Goal: Transaction & Acquisition: Purchase product/service

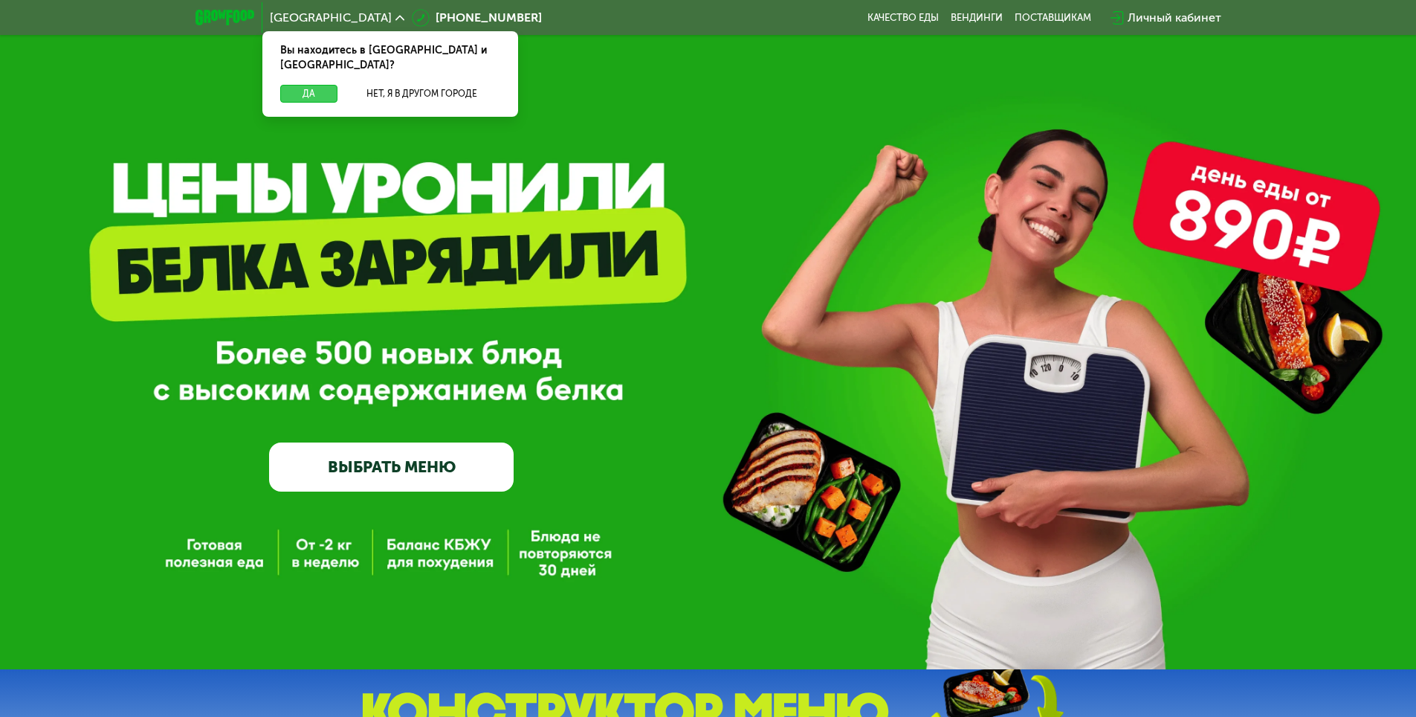
click at [312, 85] on button "Да" at bounding box center [308, 94] width 57 height 18
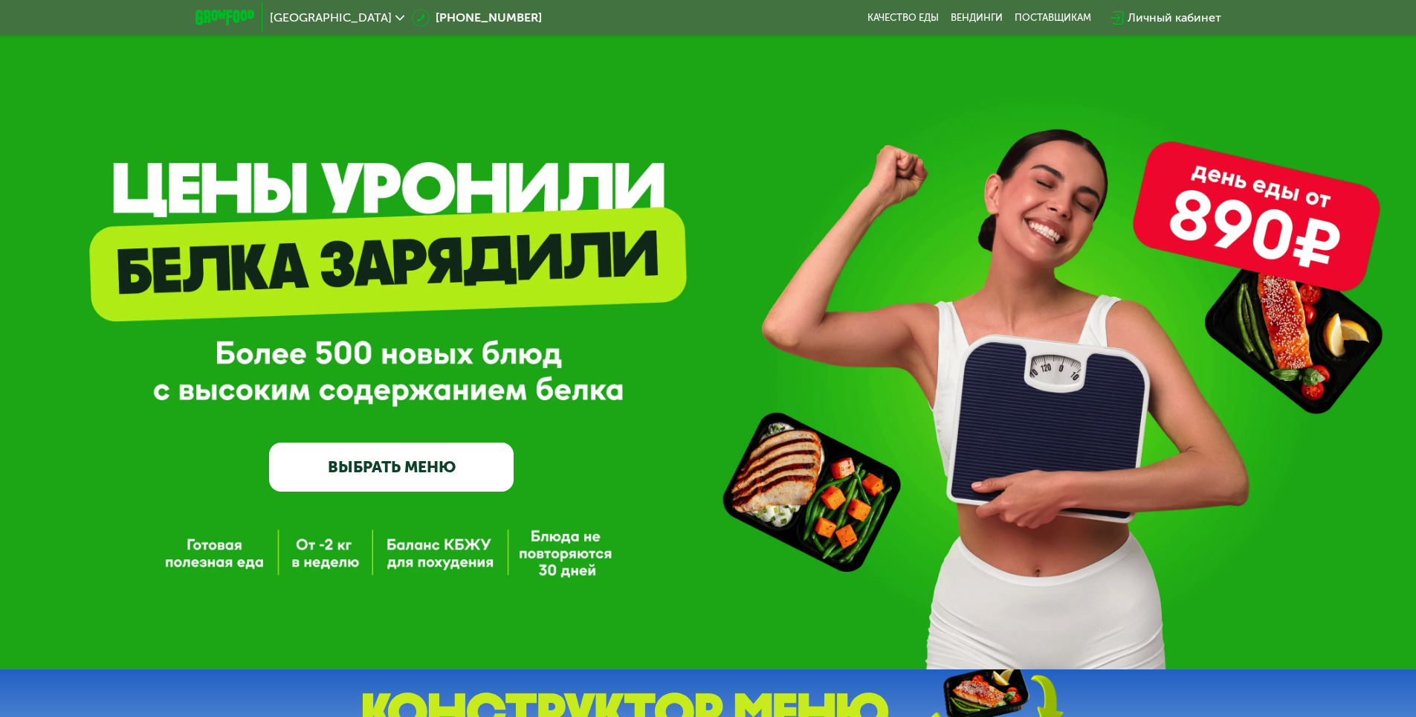
click at [413, 459] on link "ВЫБРАТЬ МЕНЮ" at bounding box center [391, 466] width 245 height 49
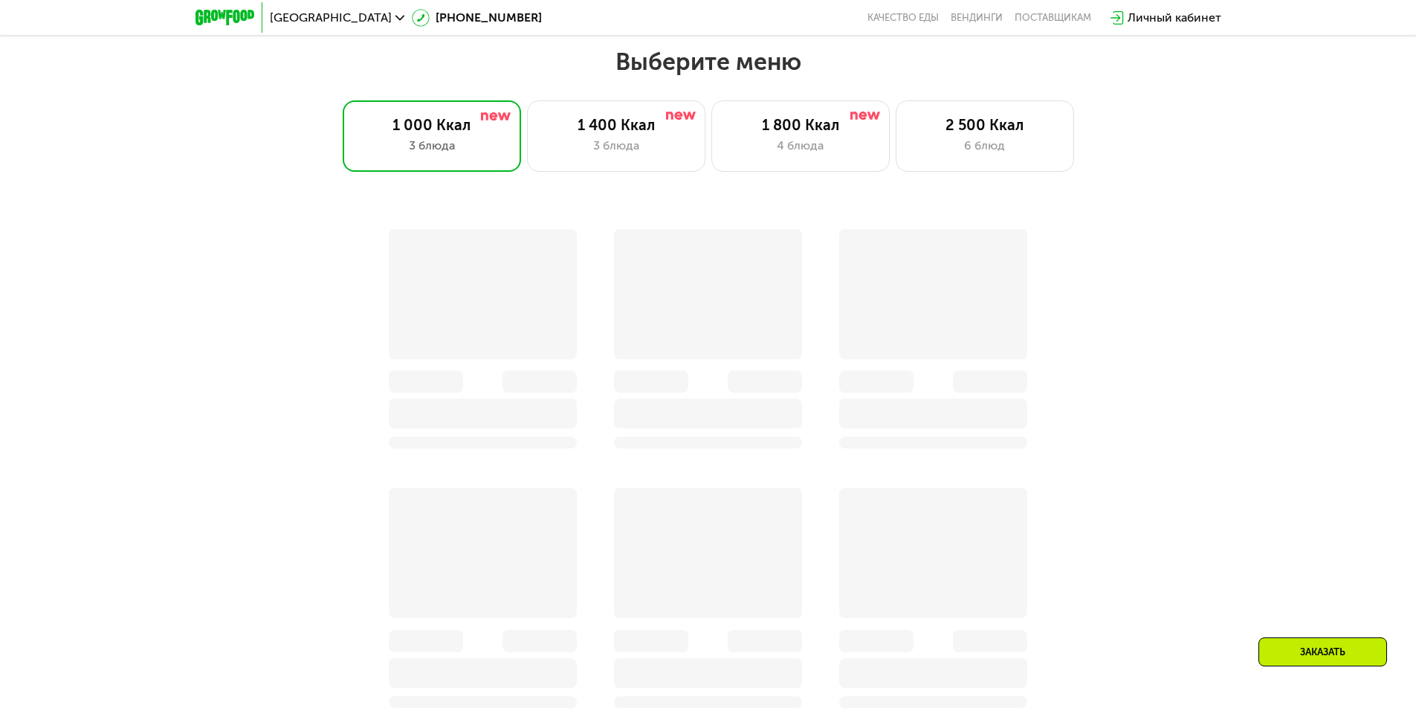
scroll to position [803, 0]
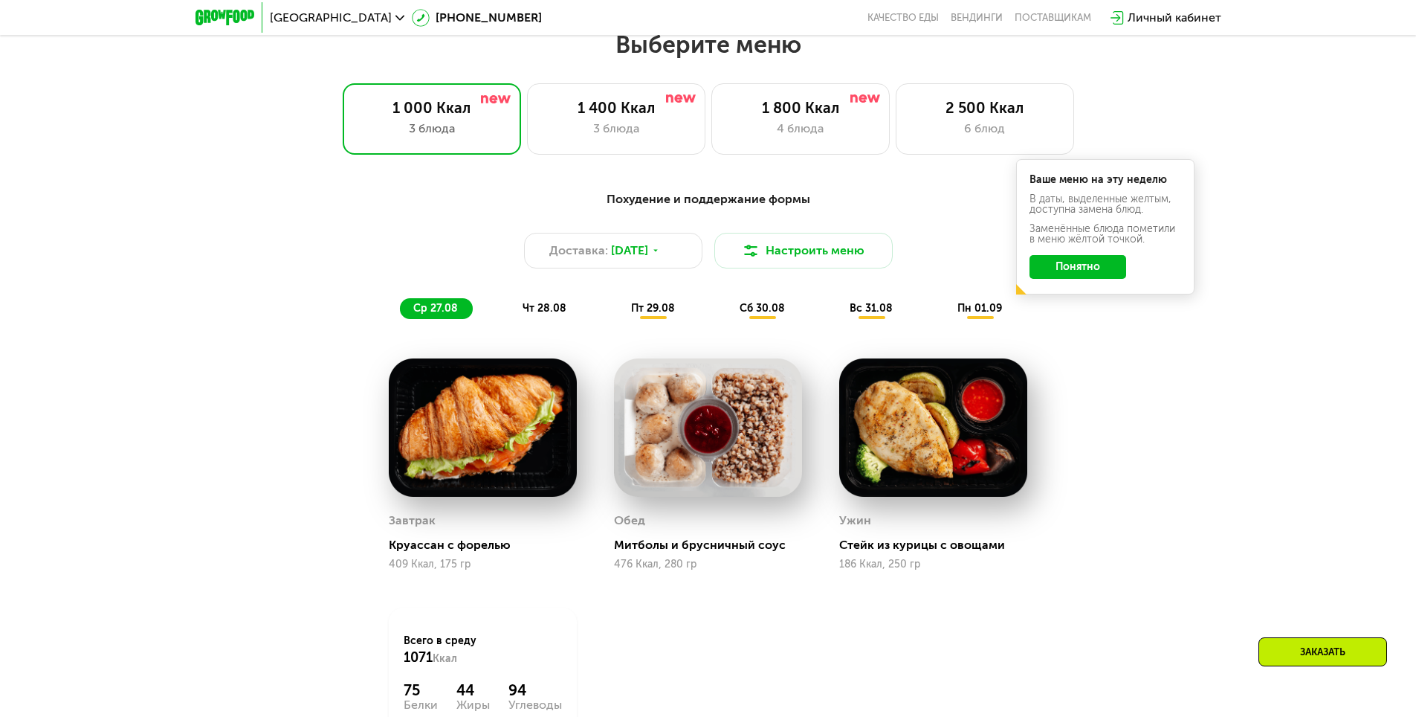
click at [1185, 13] on div "Личный кабинет" at bounding box center [1175, 18] width 94 height 18
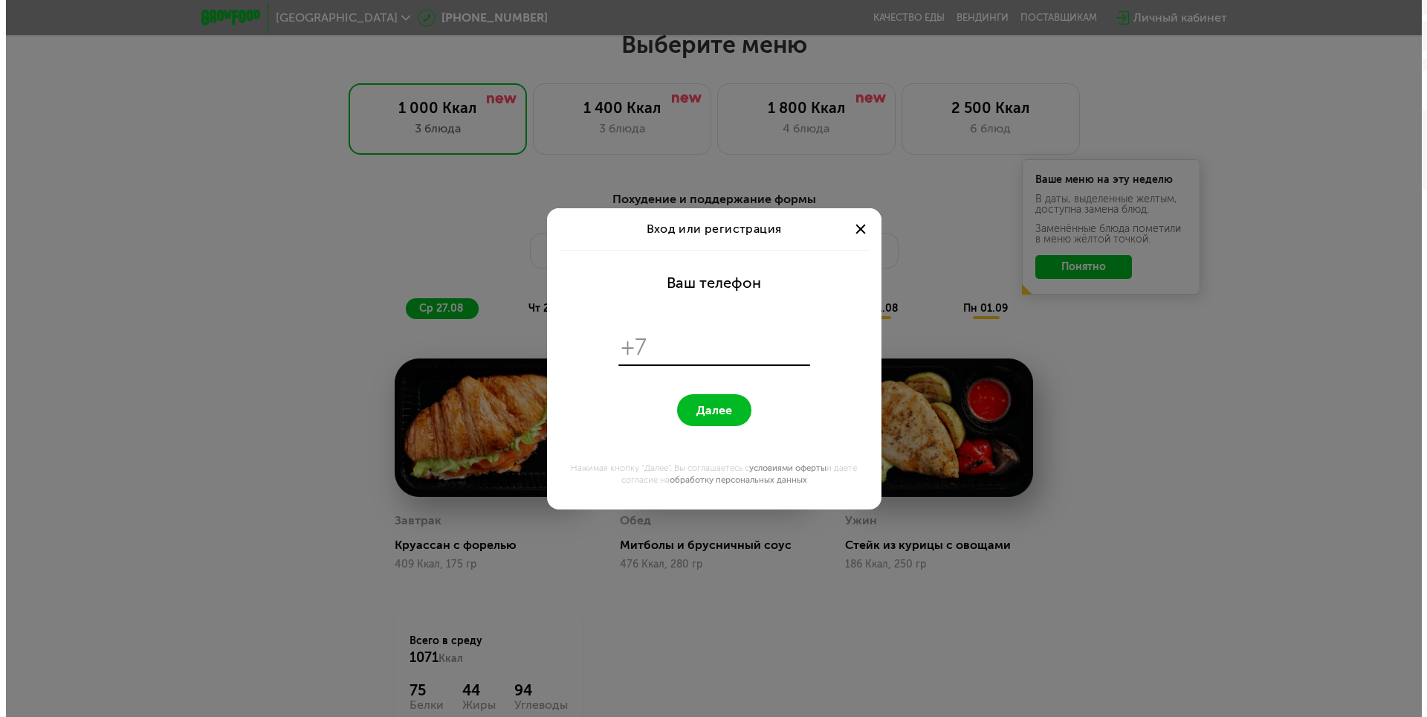
scroll to position [0, 0]
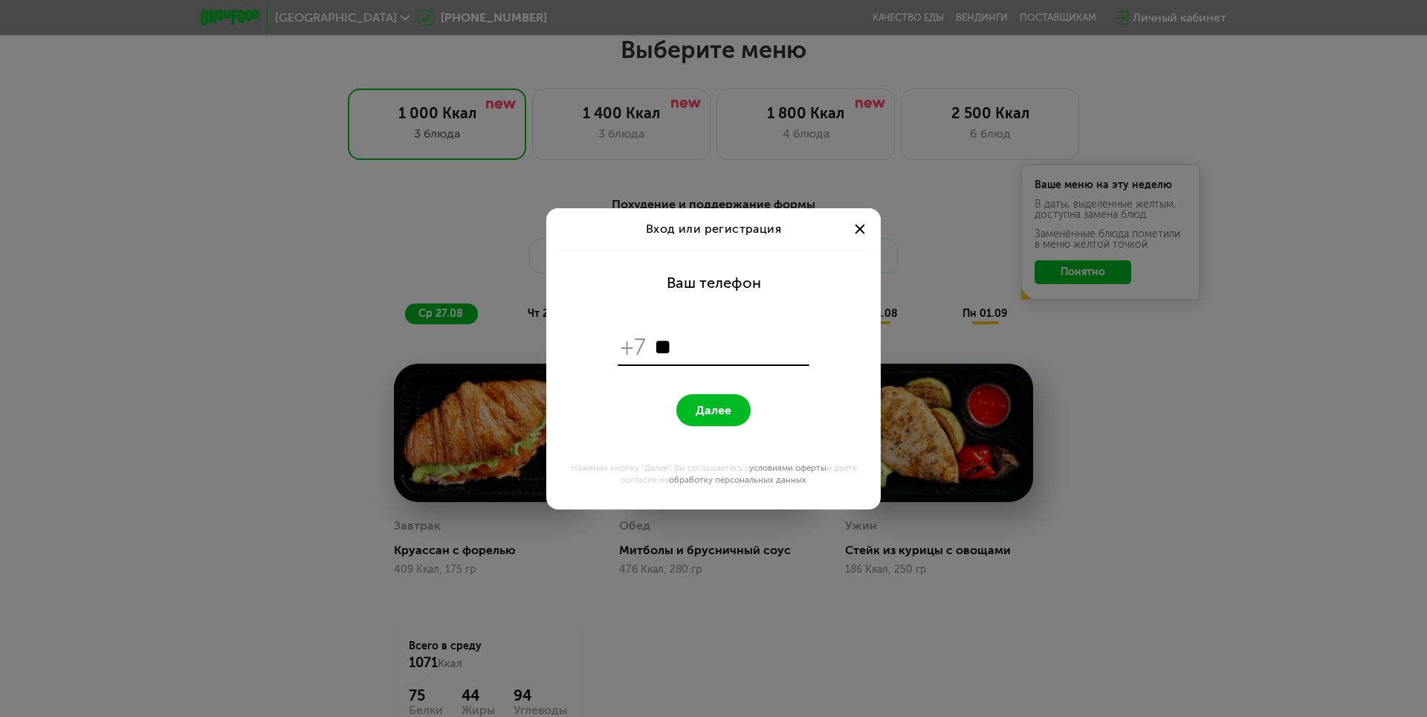
type input "*"
type input "**********"
click at [832, 312] on form "**********" at bounding box center [713, 379] width 317 height 259
click at [727, 410] on span "Далее" at bounding box center [714, 410] width 36 height 14
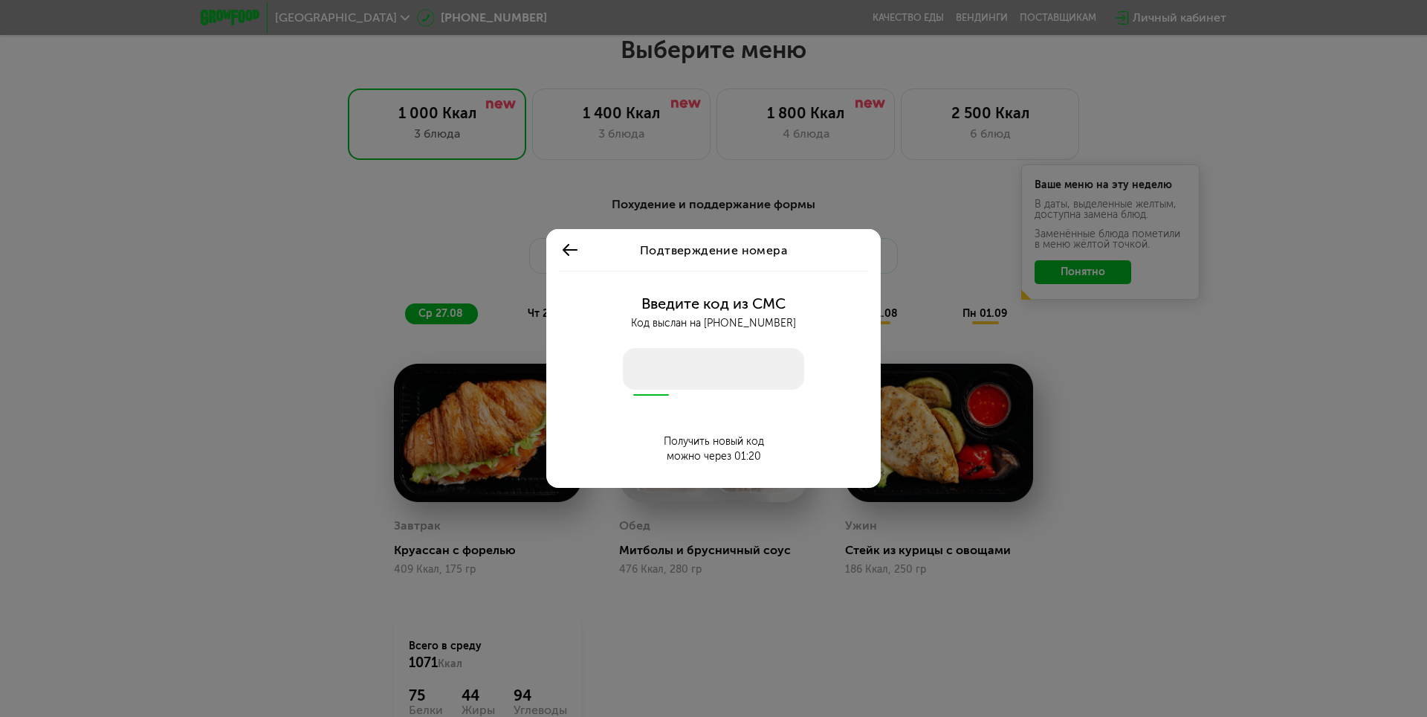
click at [727, 367] on input "number" at bounding box center [713, 369] width 181 height 42
type input "****"
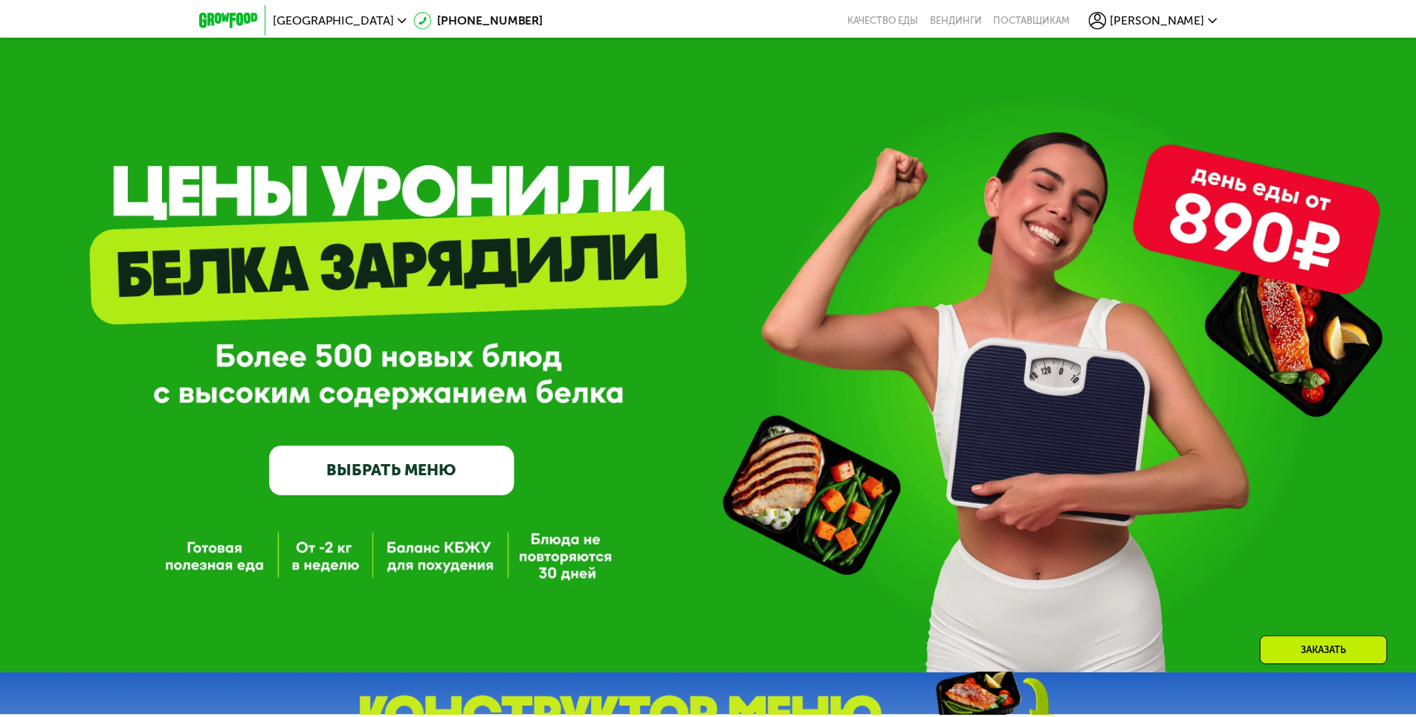
scroll to position [803, 0]
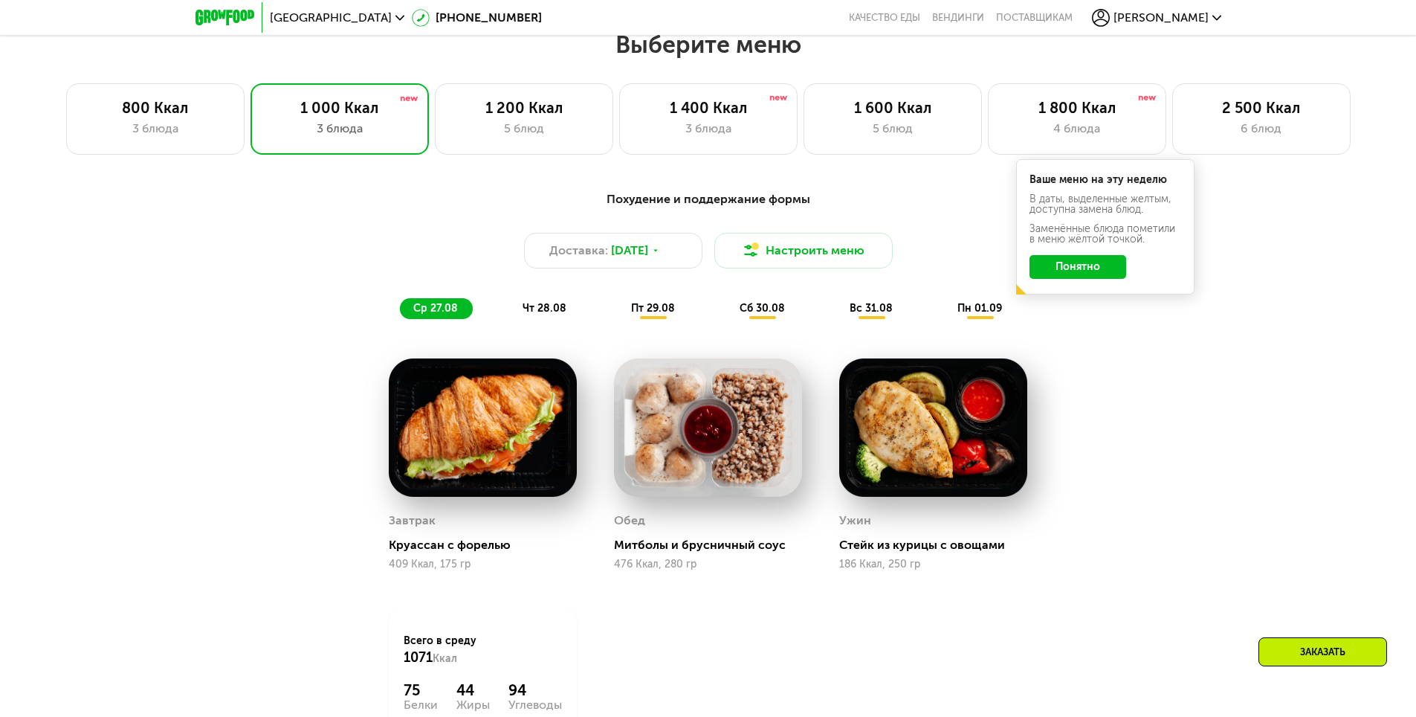
click at [1076, 274] on button "Понятно" at bounding box center [1078, 267] width 97 height 24
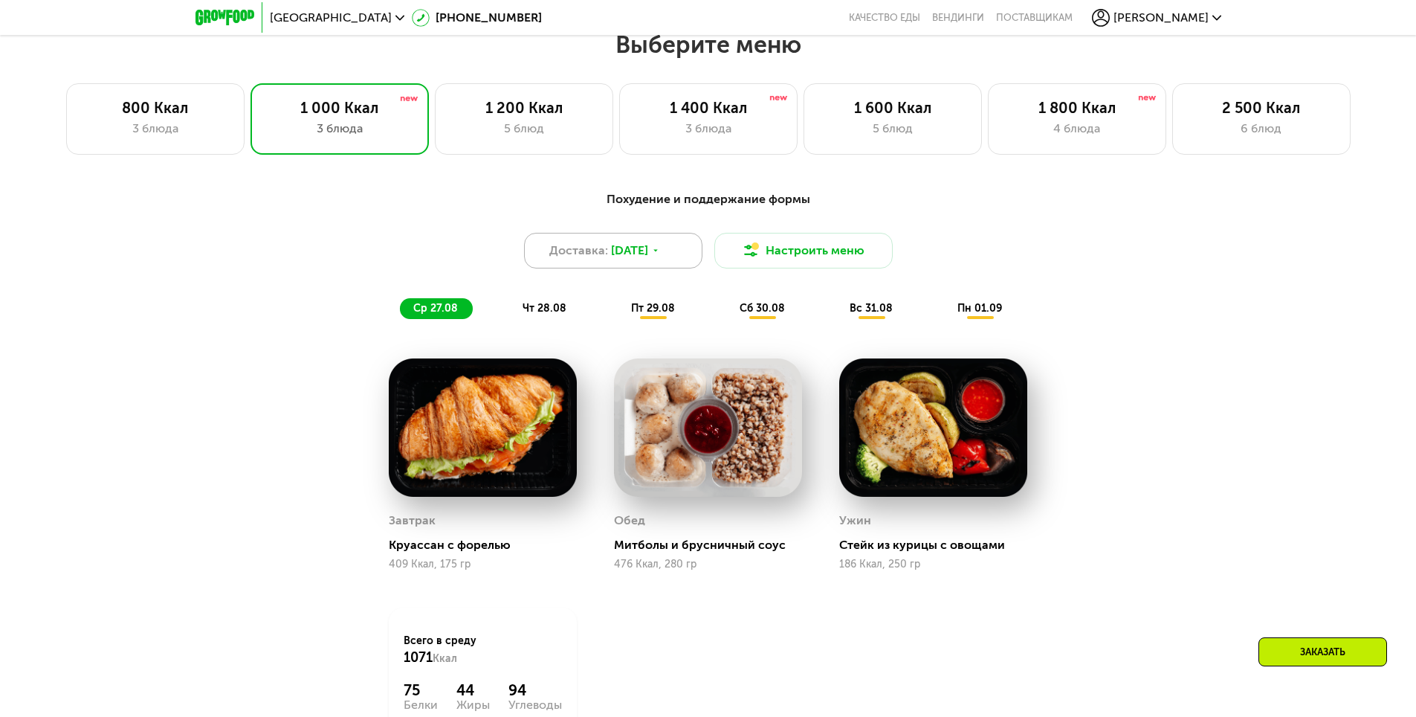
click at [625, 257] on span "[DATE]" at bounding box center [629, 251] width 37 height 18
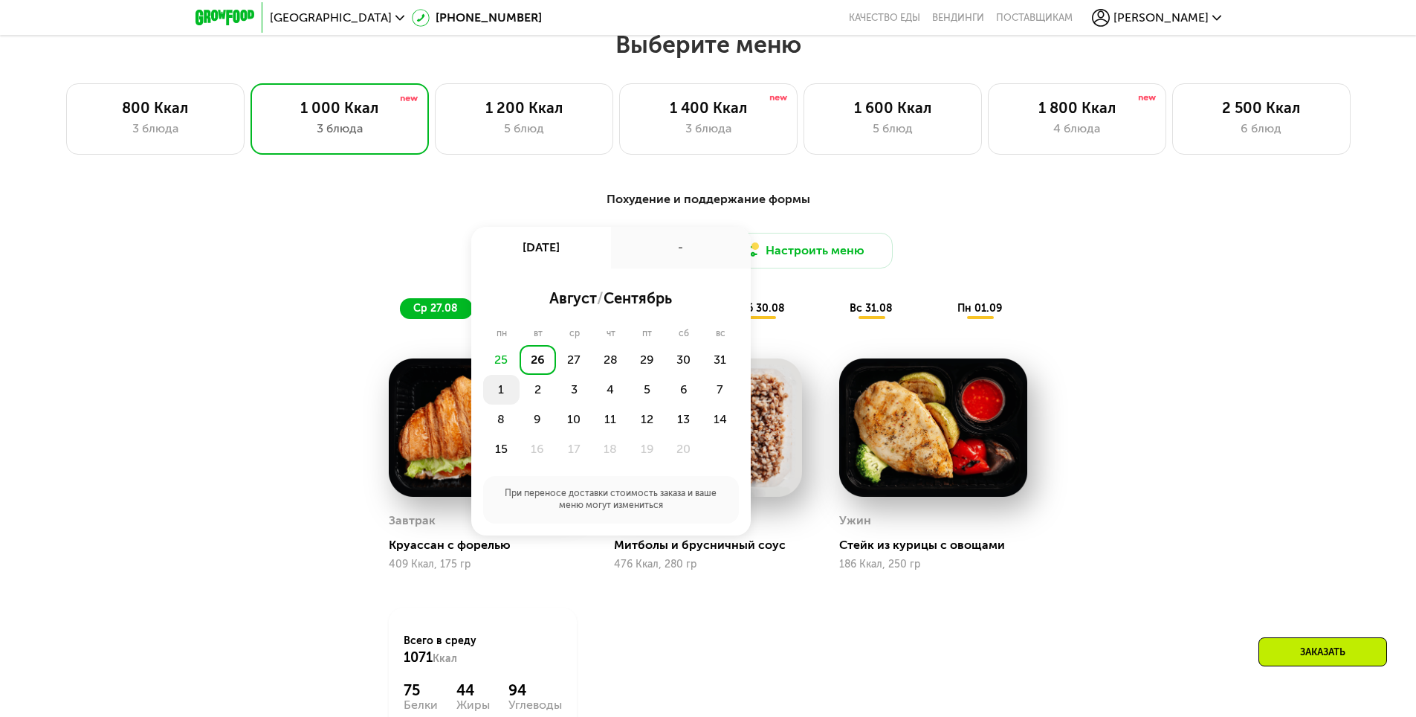
click at [520, 394] on div "1" at bounding box center [538, 390] width 36 height 30
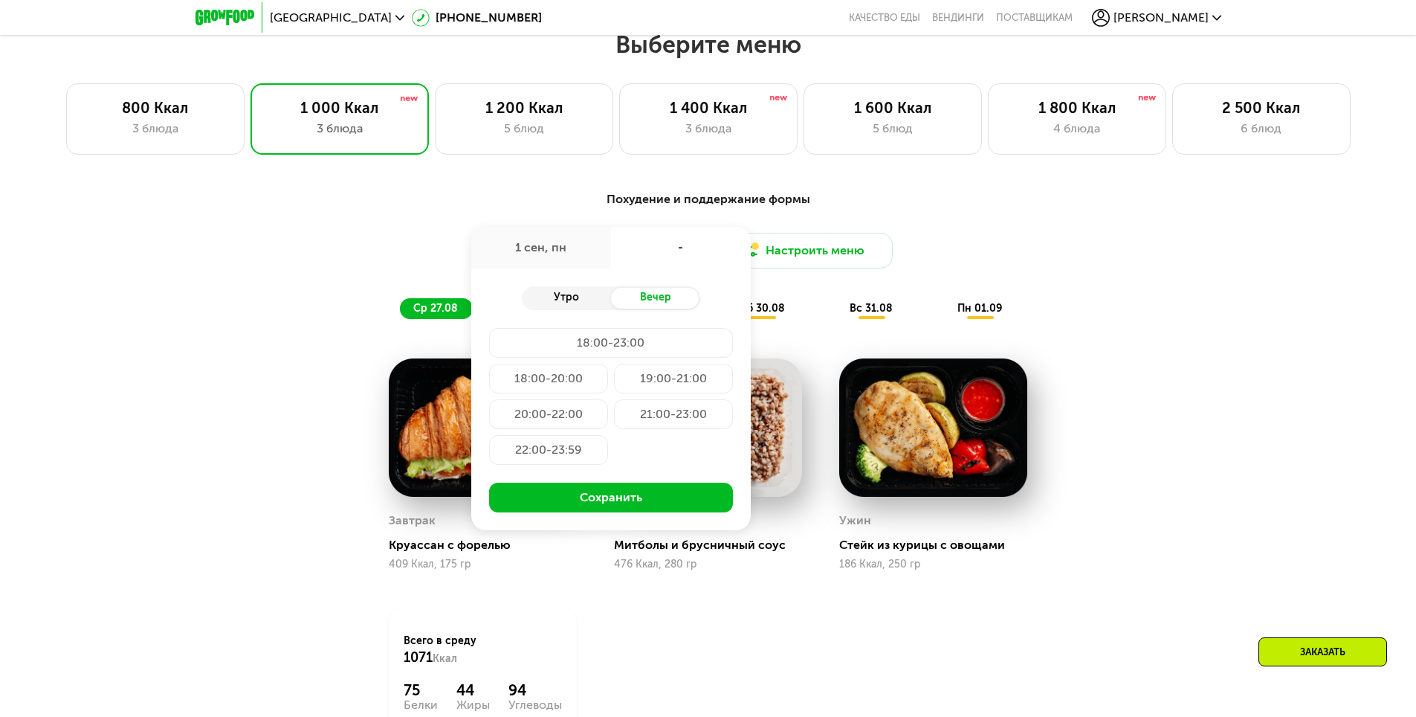
click at [558, 303] on div "Утро" at bounding box center [566, 298] width 89 height 21
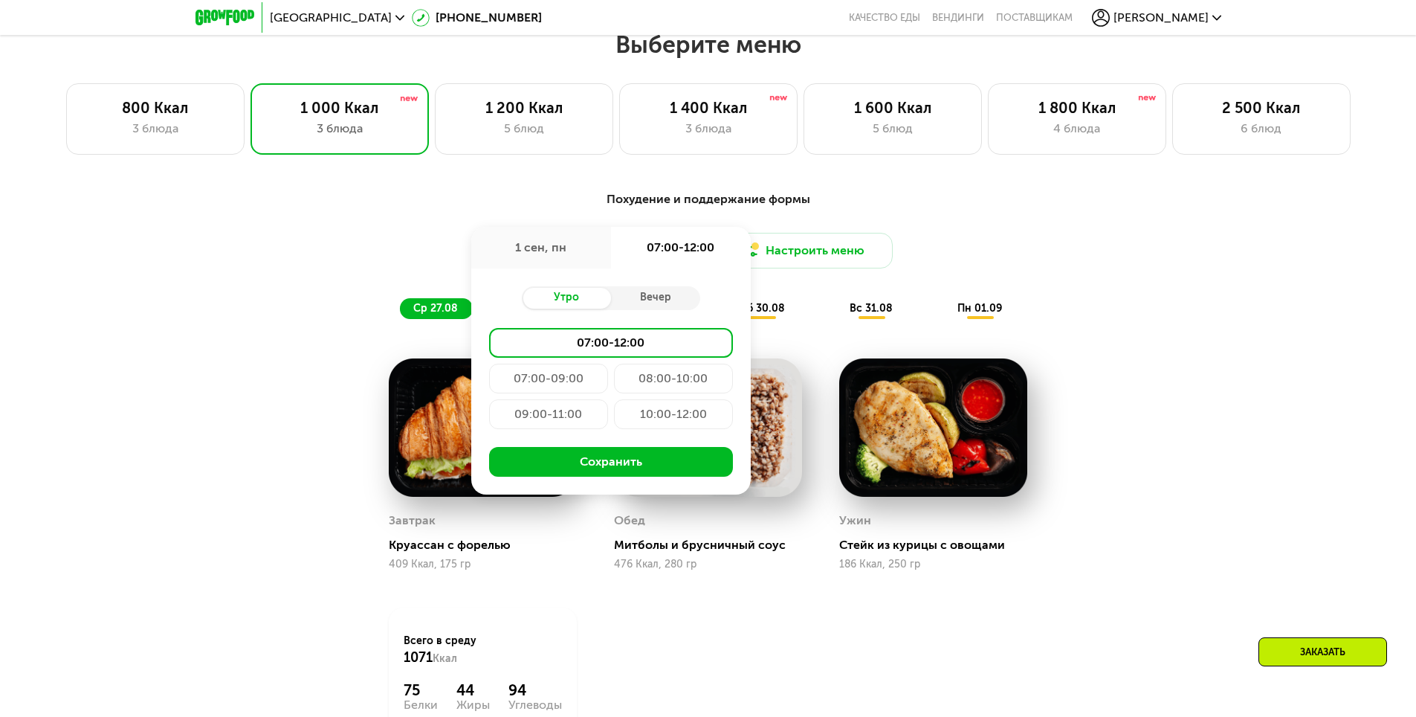
click at [675, 416] on div "10:00-12:00" at bounding box center [673, 414] width 119 height 30
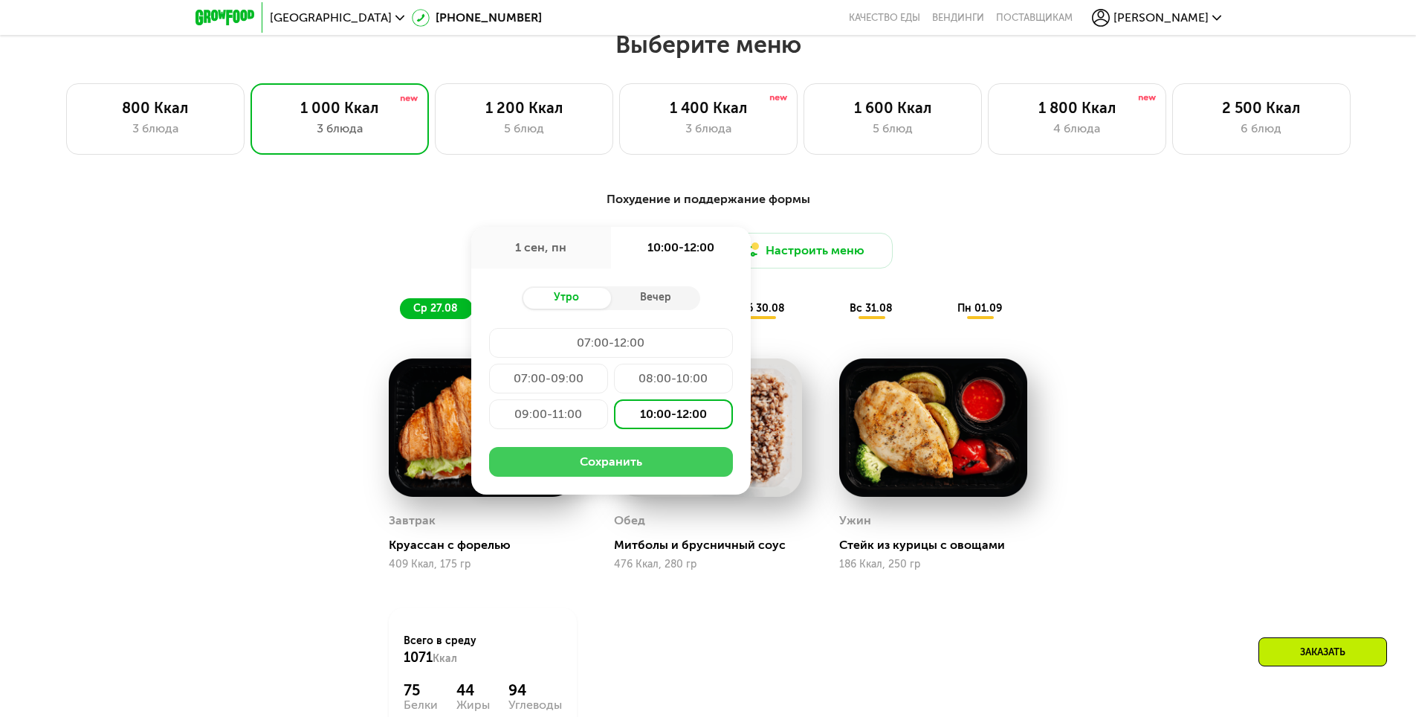
click at [621, 462] on button "Сохранить" at bounding box center [611, 462] width 244 height 30
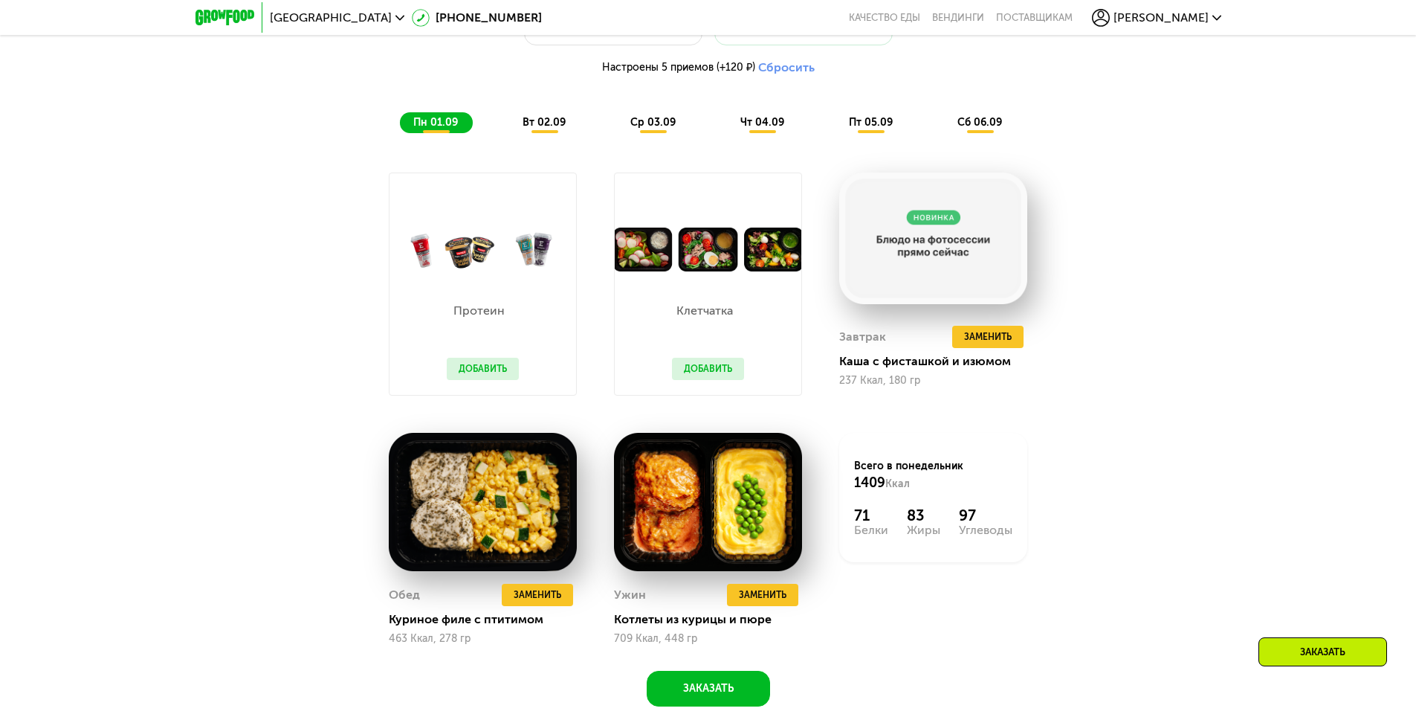
scroll to position [1100, 0]
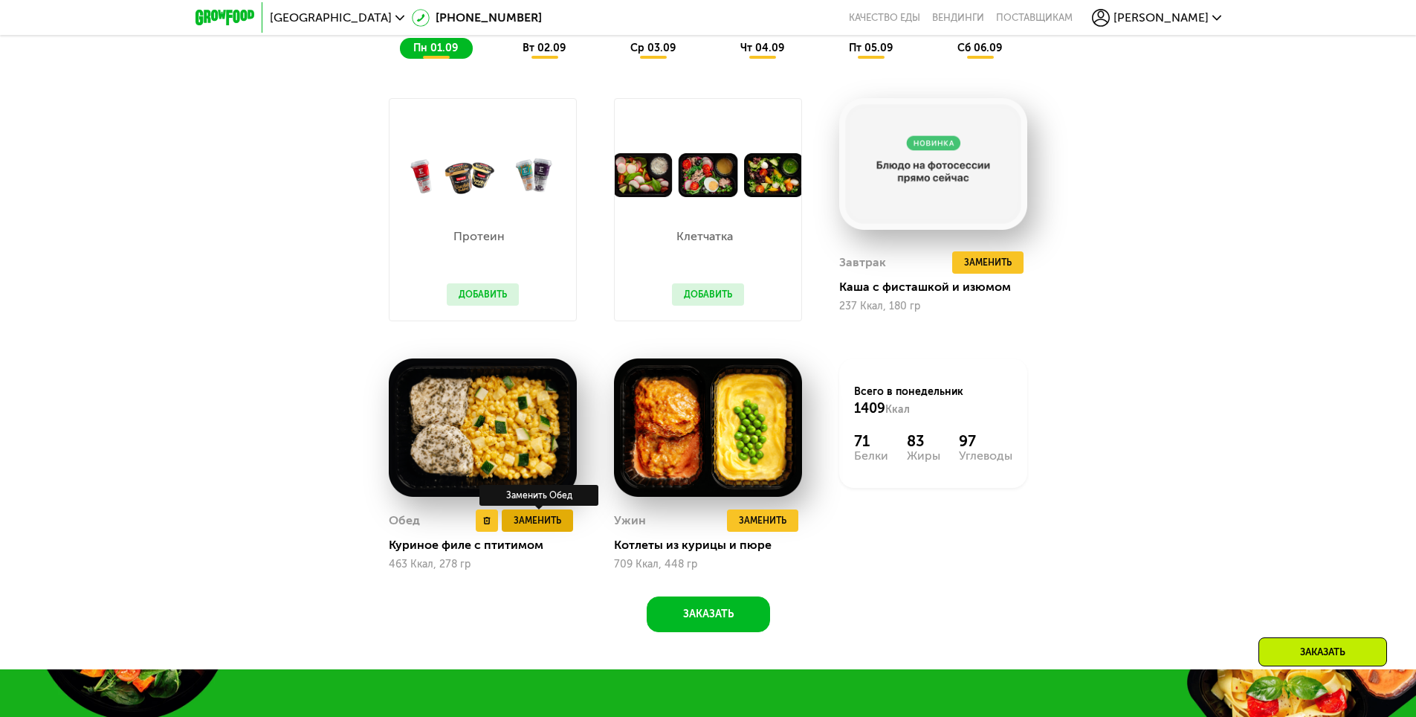
click at [543, 527] on span "Заменить" at bounding box center [538, 520] width 48 height 15
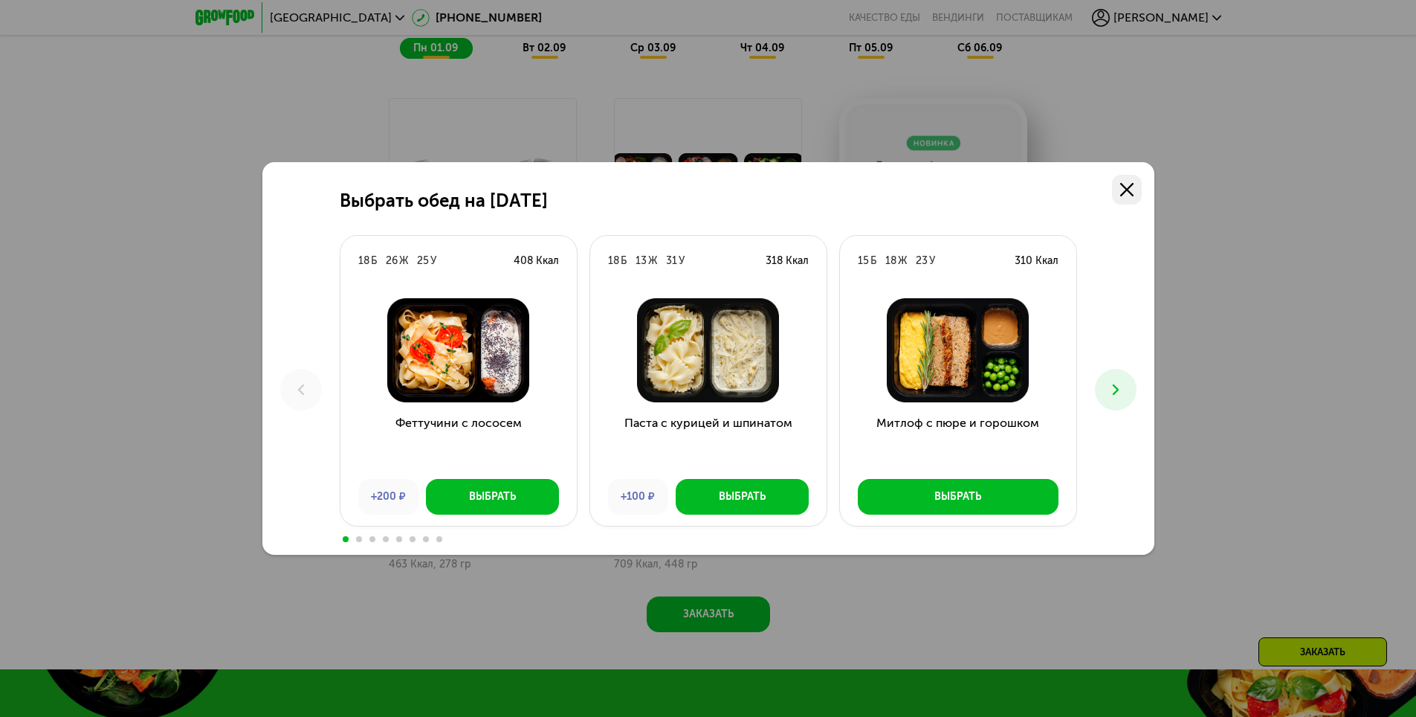
click at [1125, 187] on use at bounding box center [1126, 189] width 13 height 13
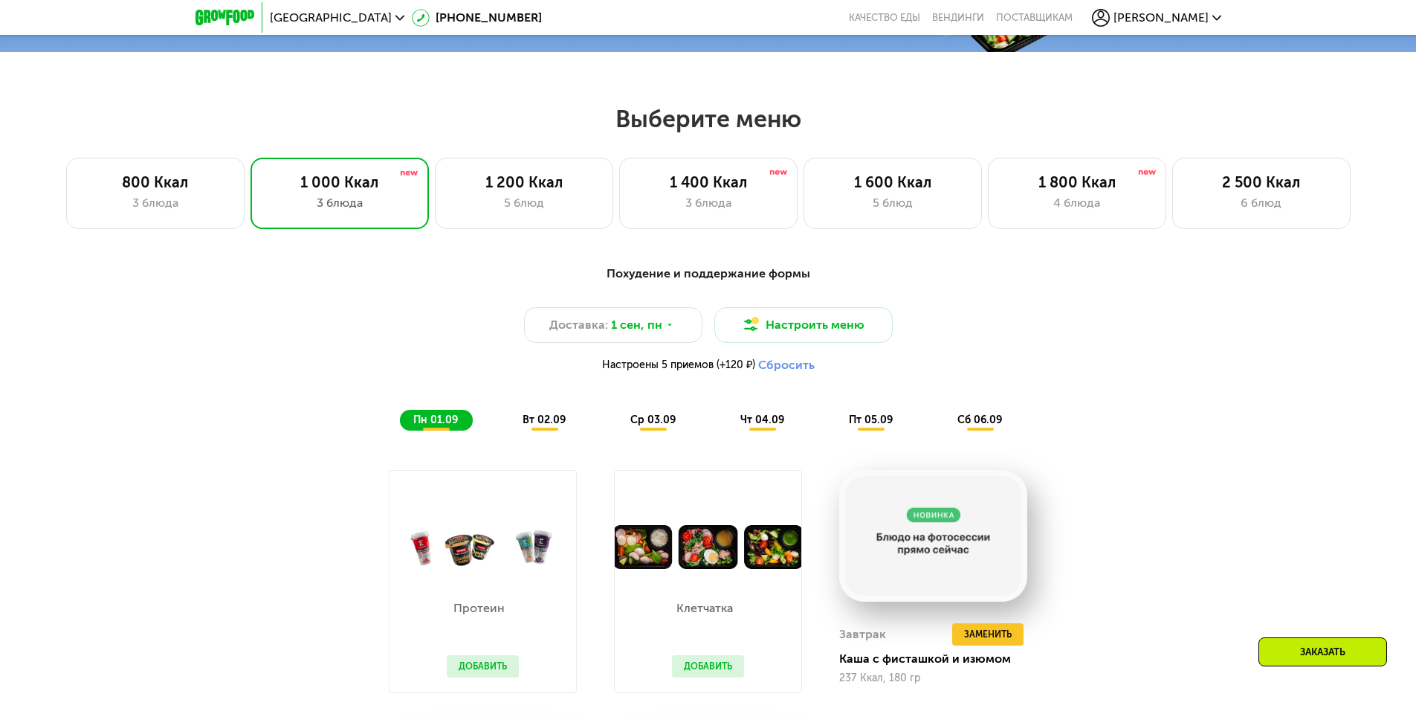
scroll to position [654, 0]
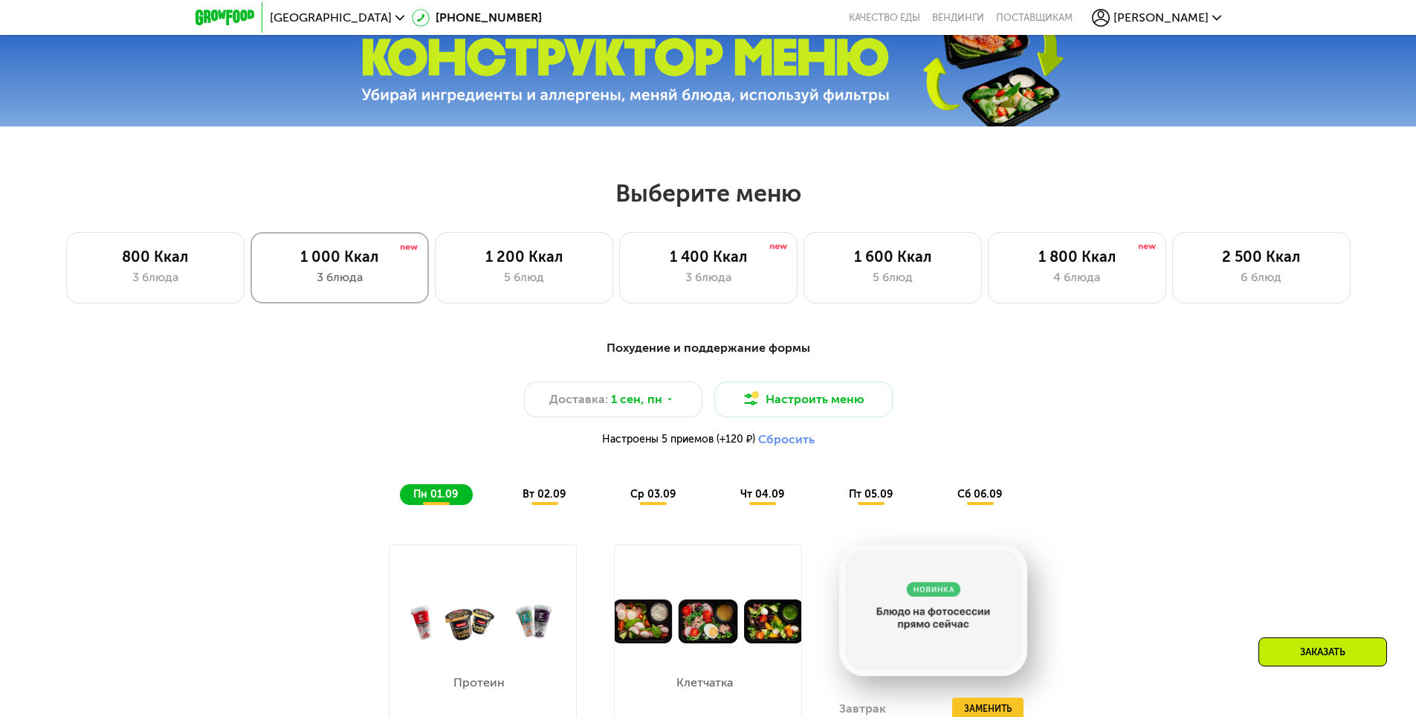
click at [367, 282] on div "3 блюда" at bounding box center [339, 277] width 147 height 18
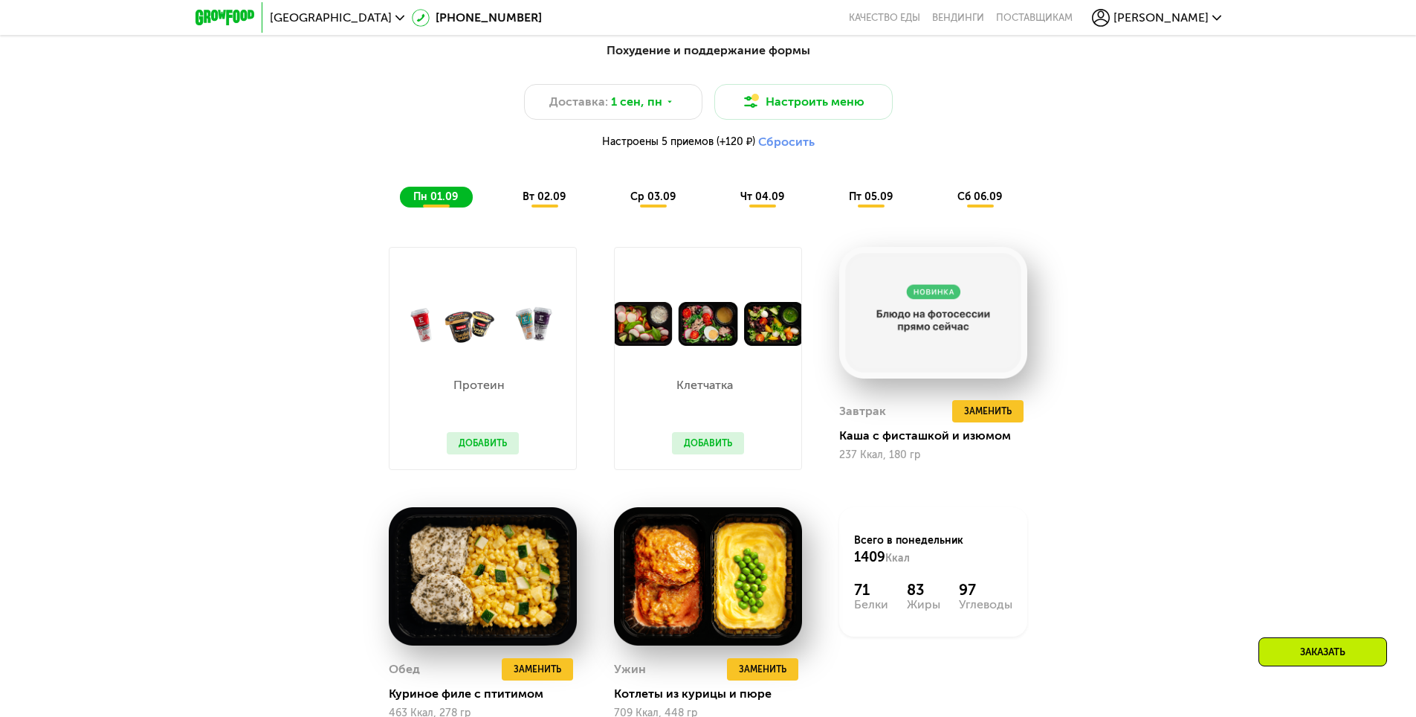
scroll to position [803, 0]
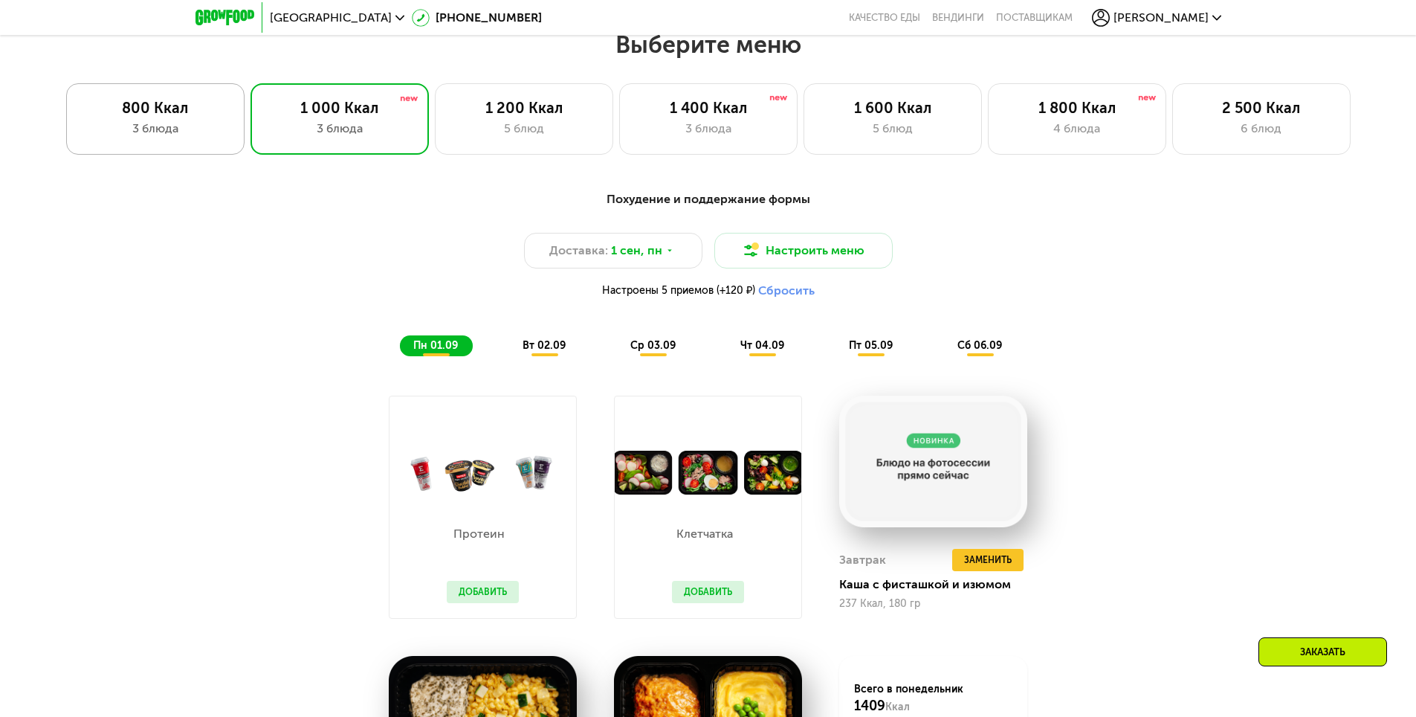
click at [140, 115] on div "800 Ккал" at bounding box center [155, 108] width 147 height 18
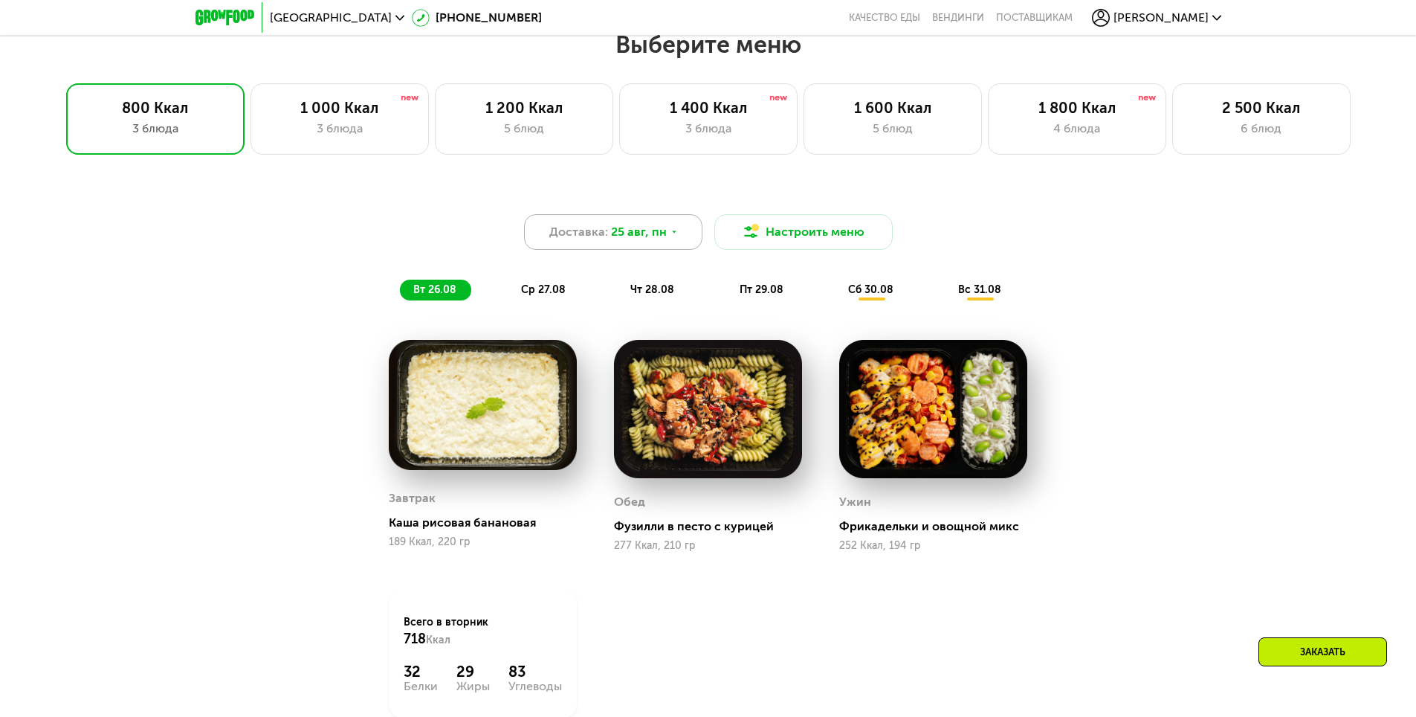
click at [635, 235] on span "25 авг, пн" at bounding box center [639, 232] width 56 height 18
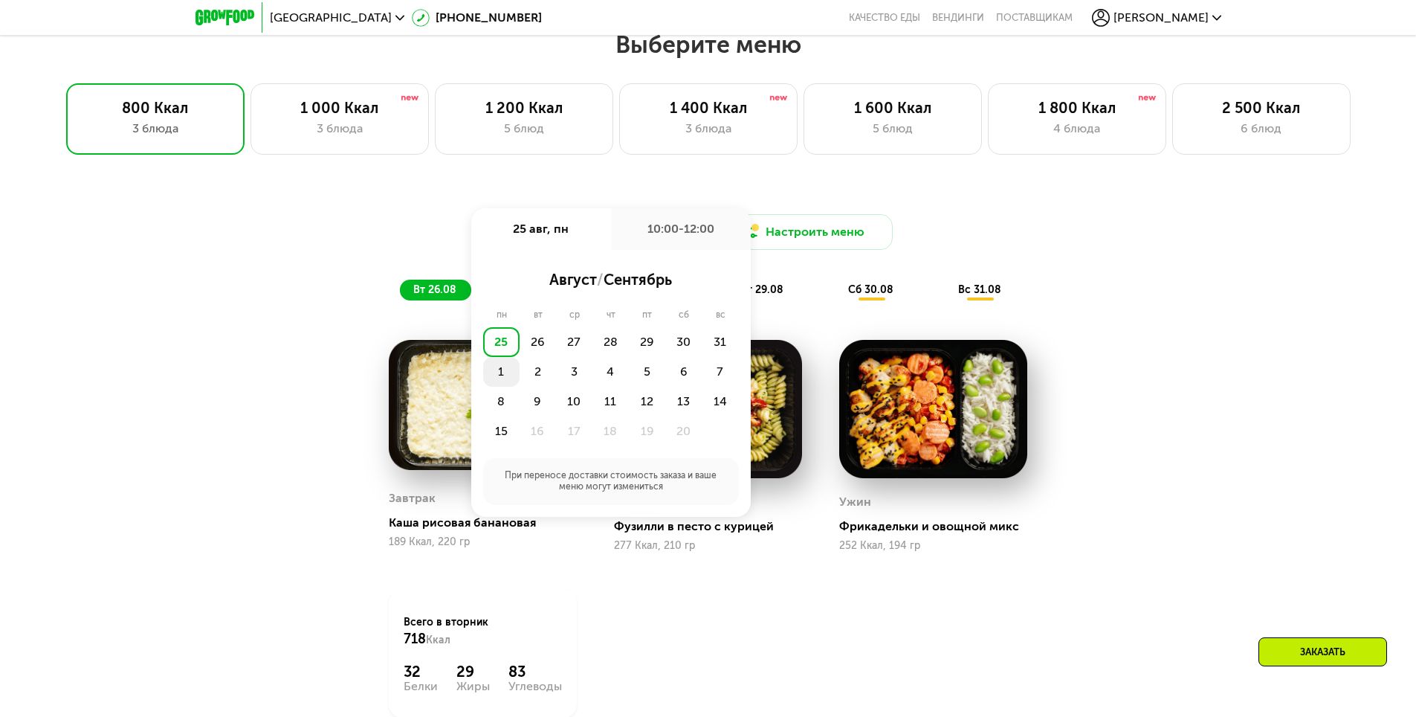
click at [520, 378] on div "1" at bounding box center [538, 372] width 36 height 30
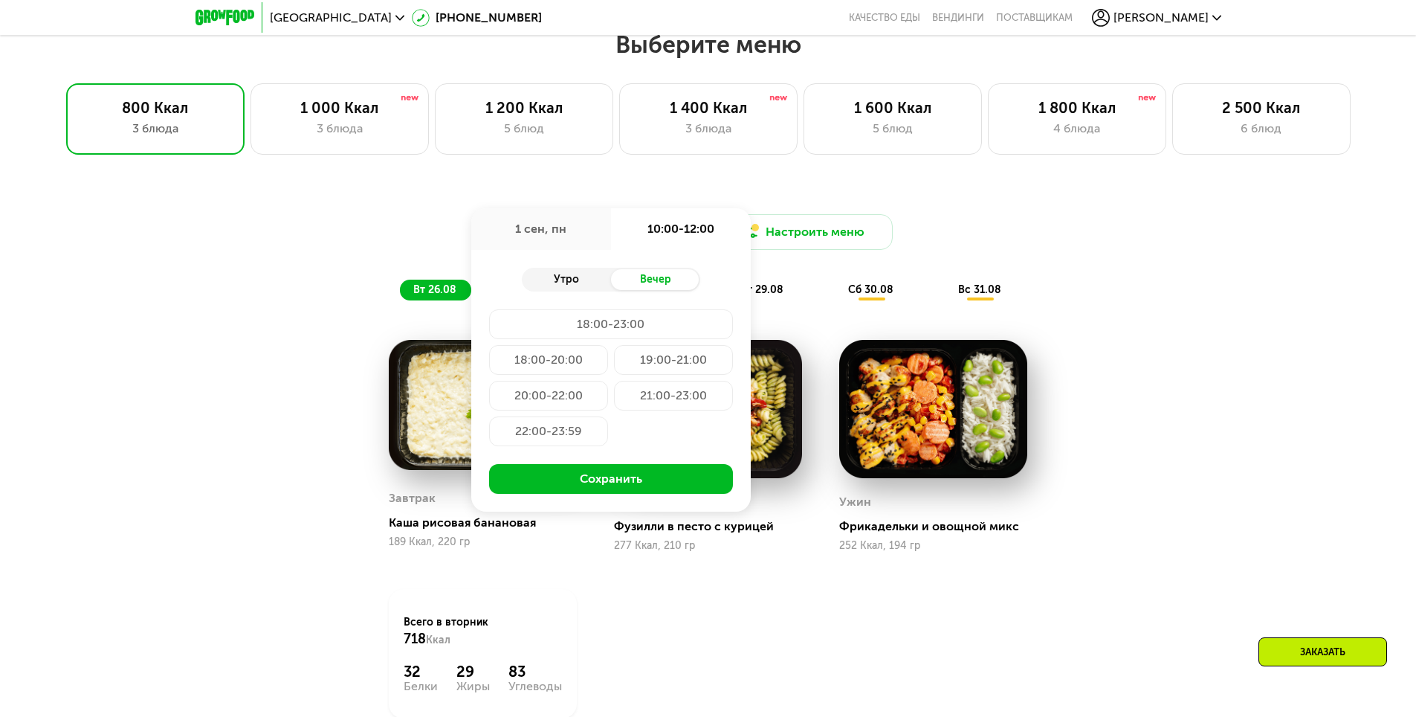
click at [554, 289] on div "Утро" at bounding box center [566, 279] width 89 height 21
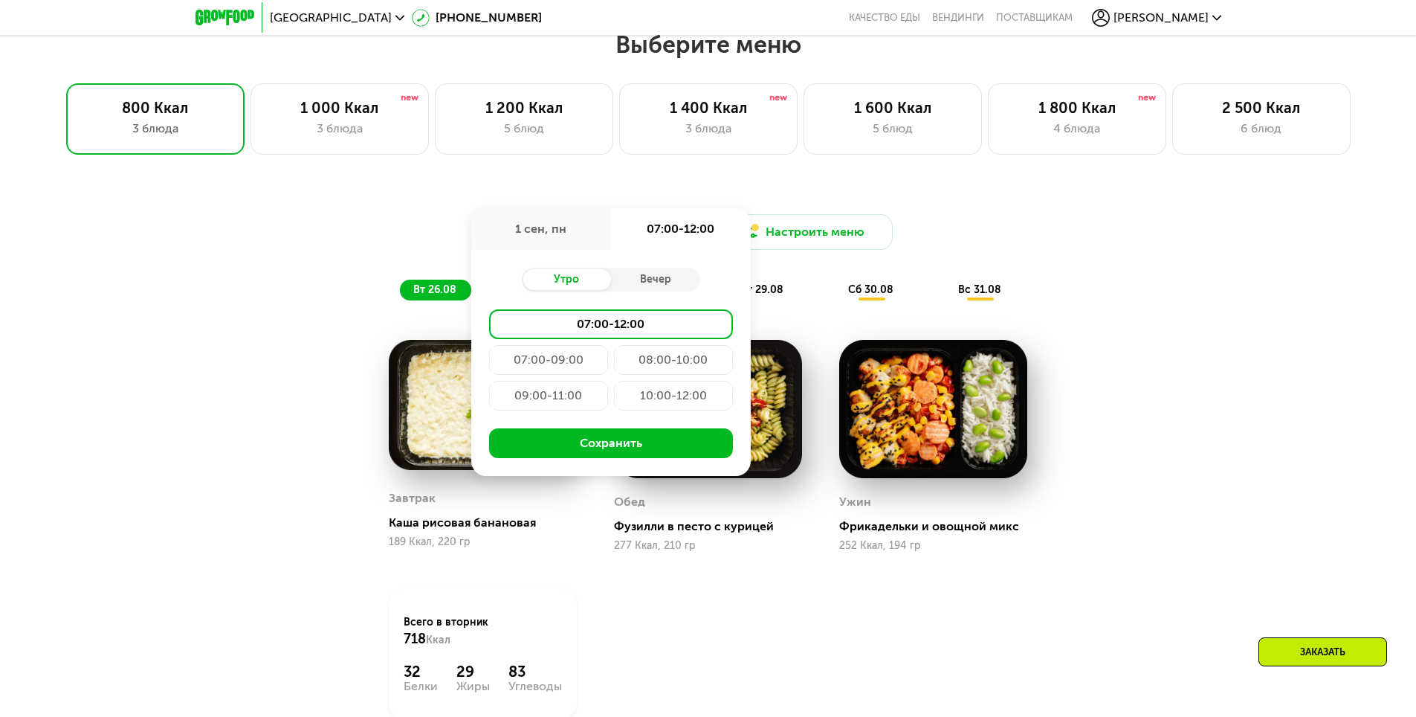
click at [657, 401] on div "10:00-12:00" at bounding box center [673, 396] width 119 height 30
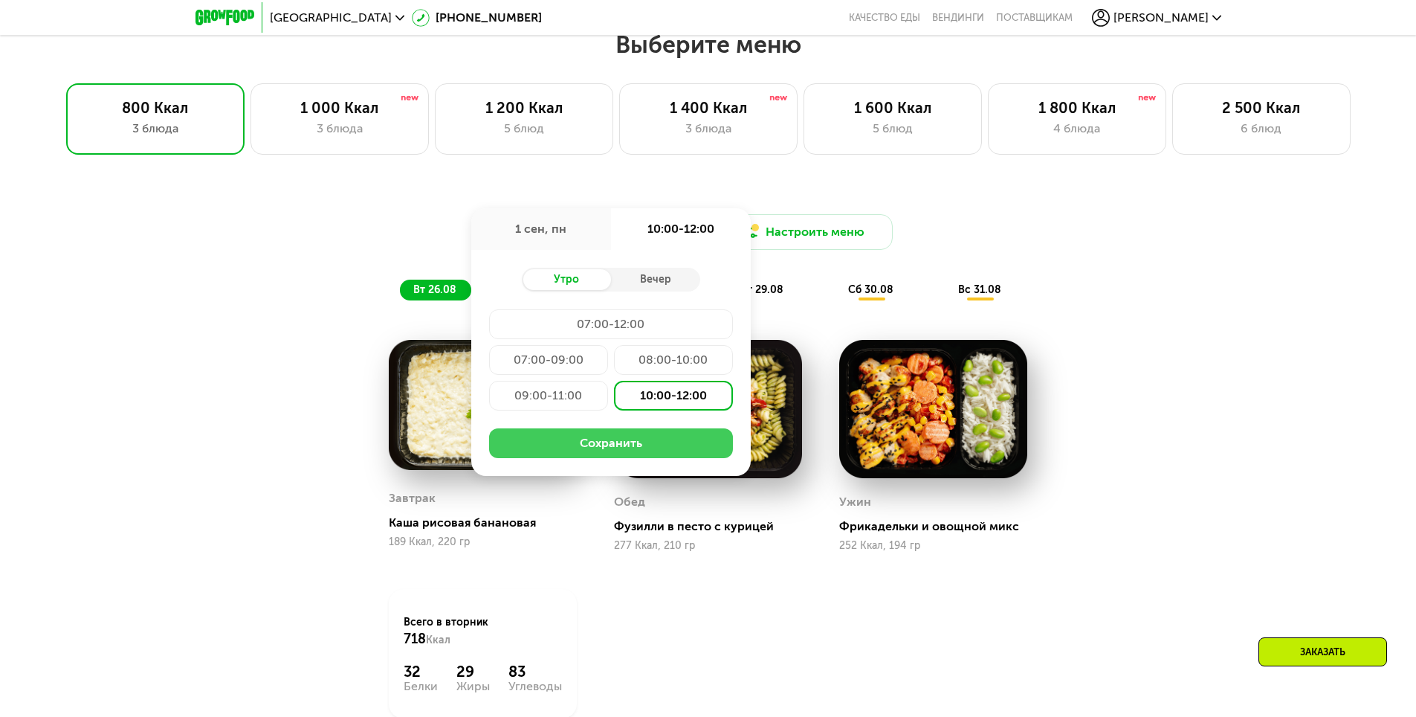
click at [624, 454] on button "Сохранить" at bounding box center [611, 443] width 244 height 30
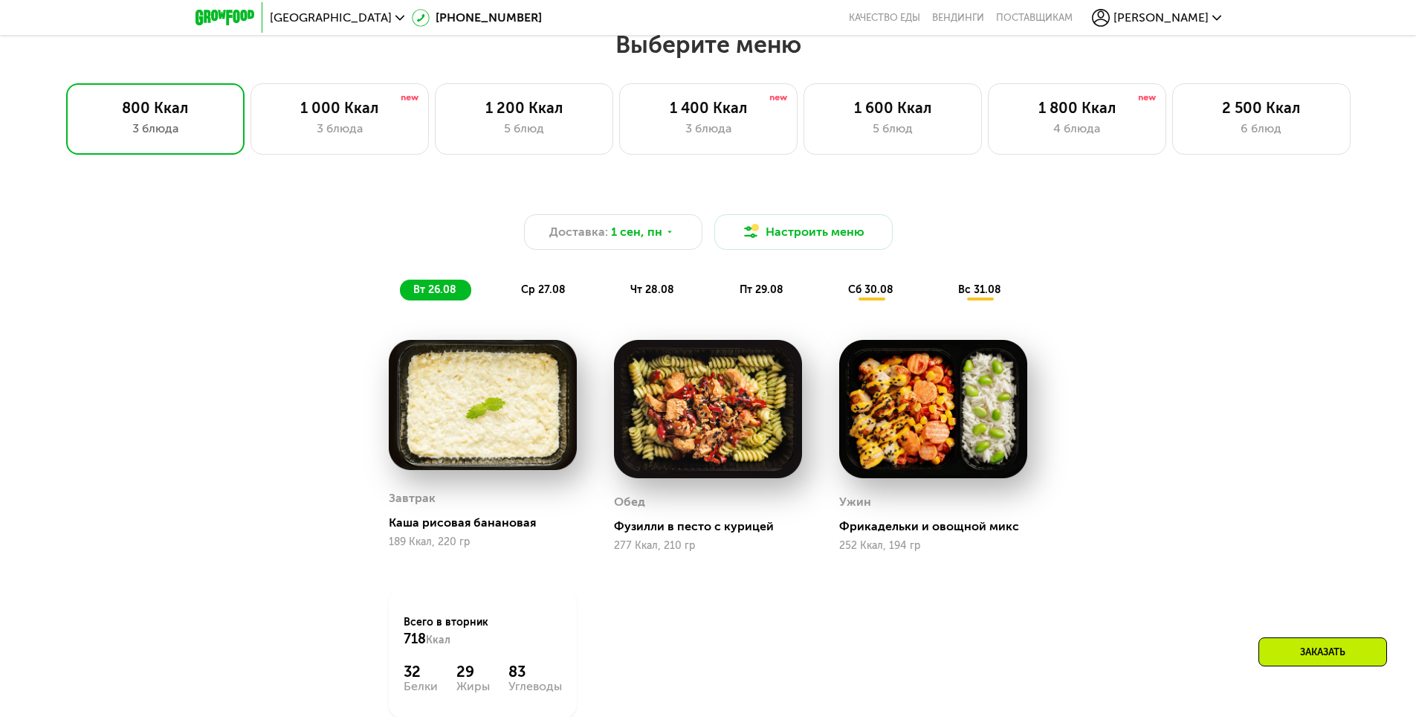
scroll to position [729, 0]
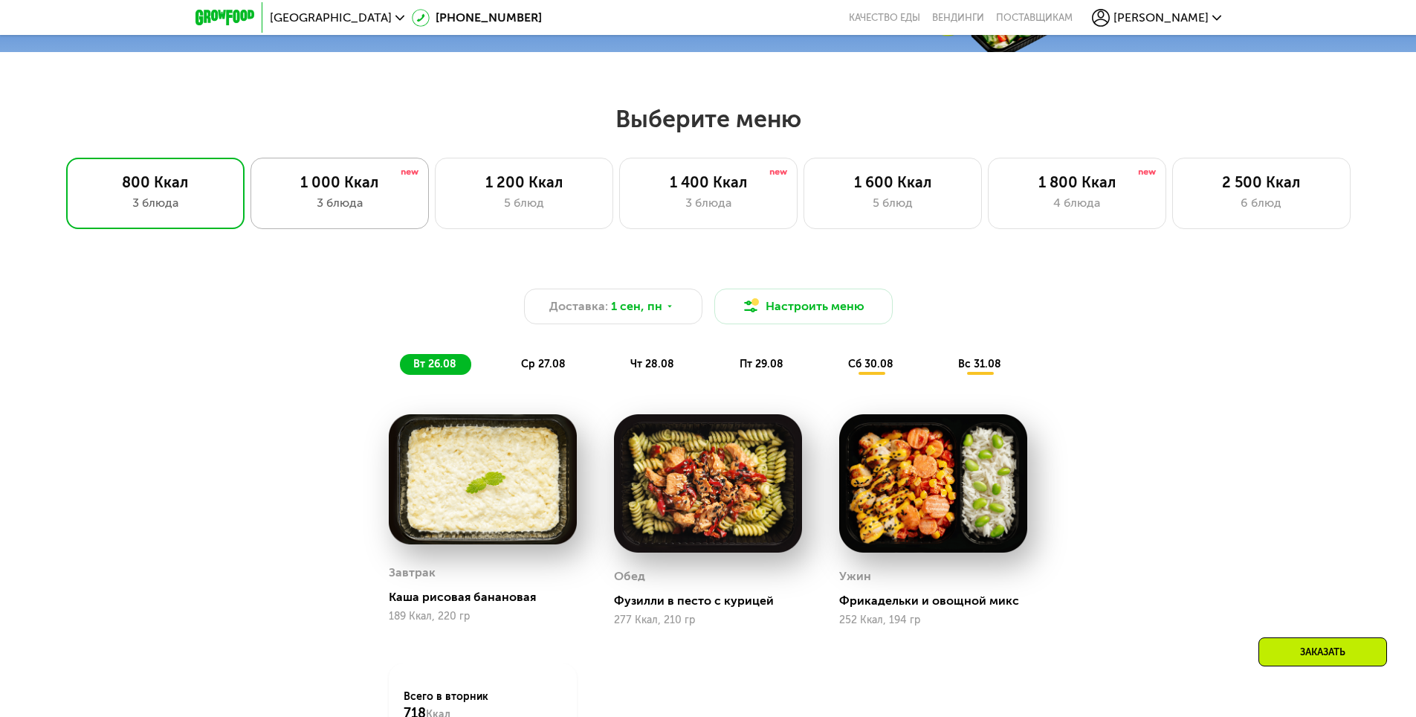
click at [334, 191] on div "1 000 Ккал" at bounding box center [339, 182] width 147 height 18
